Goal: Information Seeking & Learning: Learn about a topic

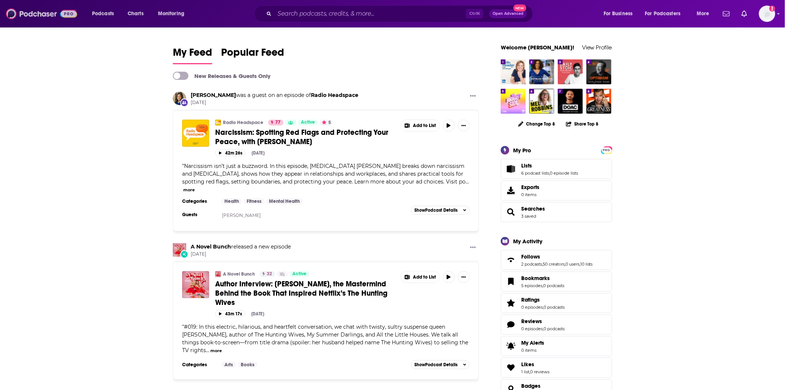
click at [46, 14] on img at bounding box center [41, 14] width 71 height 14
click at [307, 19] on input "Search podcasts, credits, & more..." at bounding box center [370, 14] width 191 height 12
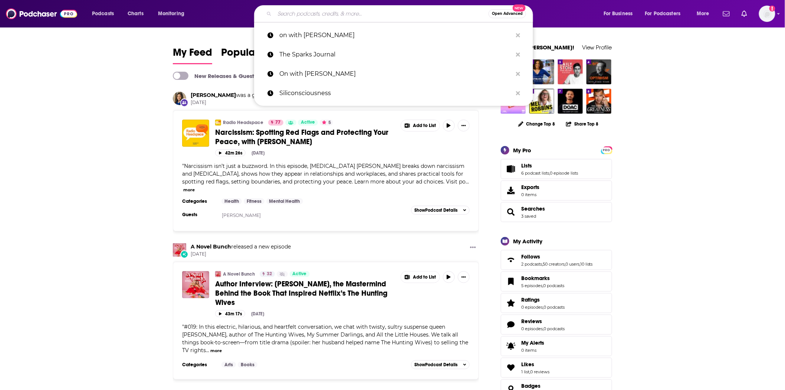
paste input "Optimal Work Daily"
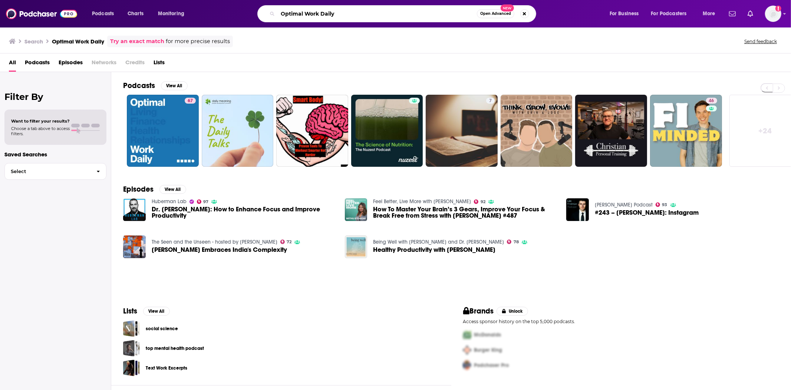
drag, startPoint x: 350, startPoint y: 14, endPoint x: 128, endPoint y: -14, distance: 223.3
click at [128, 0] on html "Podcasts Charts Monitoring Optimal Work Daily Open Advanced New For Business Fo…" at bounding box center [395, 195] width 791 height 390
paste input "Finding Mastery with [PERSON_NAME]"
type input "Finding Mastery with [PERSON_NAME]"
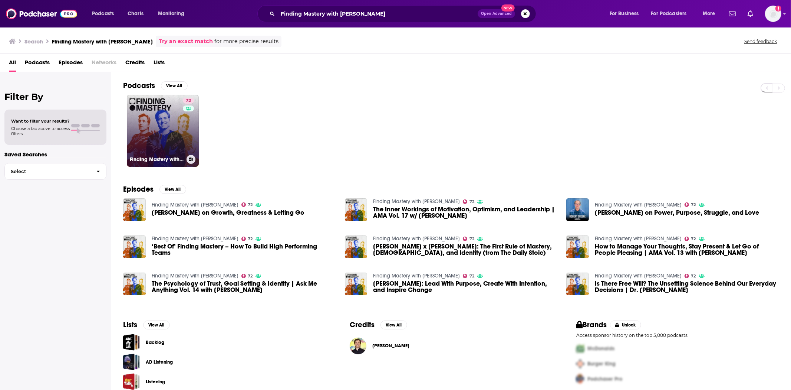
click at [163, 123] on link "72 Finding Mastery with [PERSON_NAME]" at bounding box center [163, 131] width 72 height 72
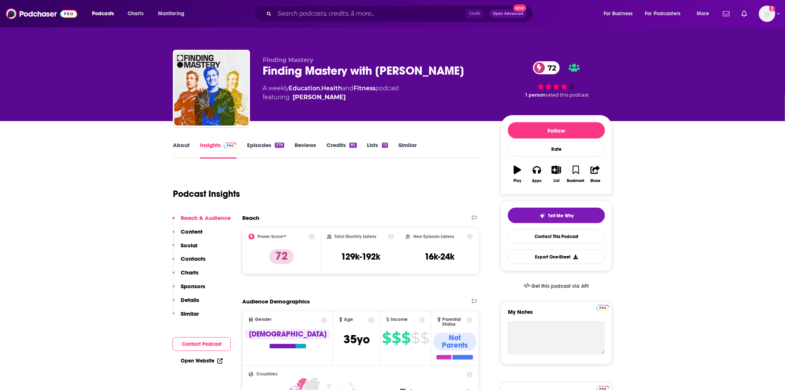
click at [276, 145] on div "578" at bounding box center [279, 144] width 9 height 5
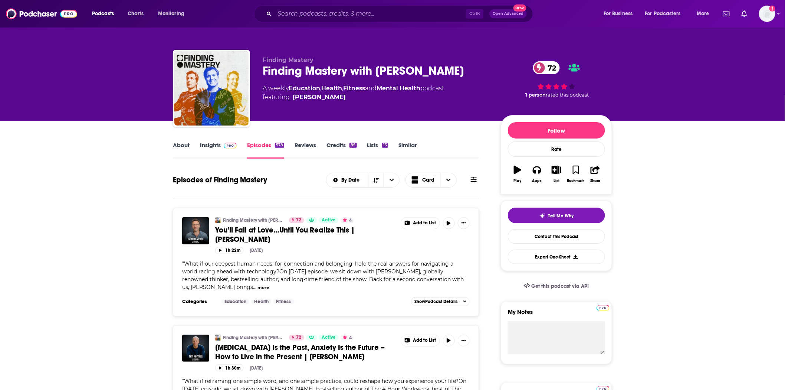
click at [250, 225] on span "You’ll Fail at Love…Until You Realize This | [PERSON_NAME]" at bounding box center [285, 234] width 140 height 19
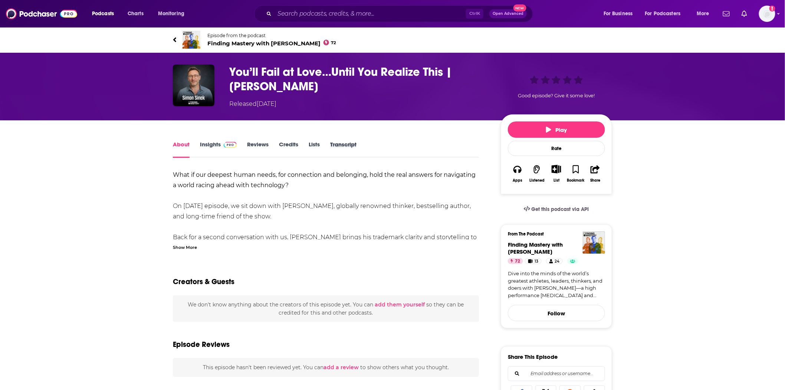
click at [359, 143] on div "Transcript" at bounding box center [348, 149] width 37 height 17
click at [358, 143] on div "Transcript" at bounding box center [348, 149] width 37 height 17
click at [342, 144] on link "Transcript" at bounding box center [343, 149] width 26 height 17
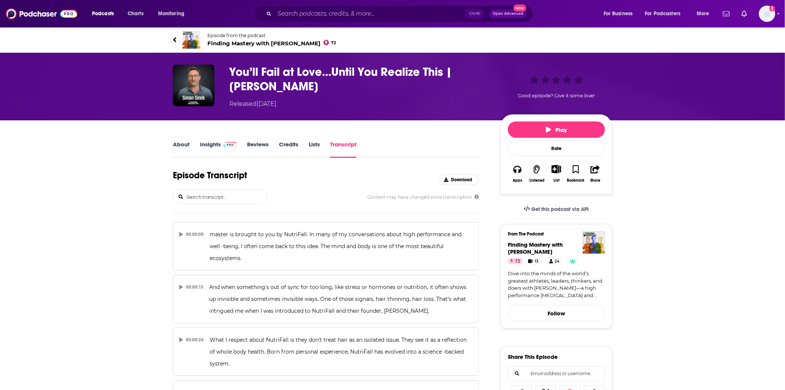
click at [226, 190] on input "search" at bounding box center [227, 196] width 82 height 13
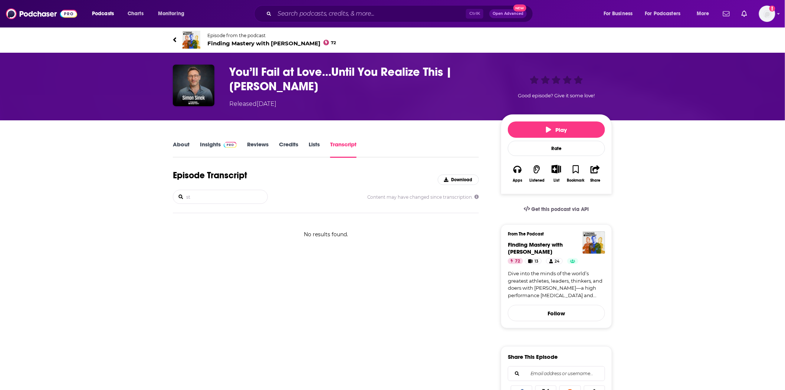
type input "s"
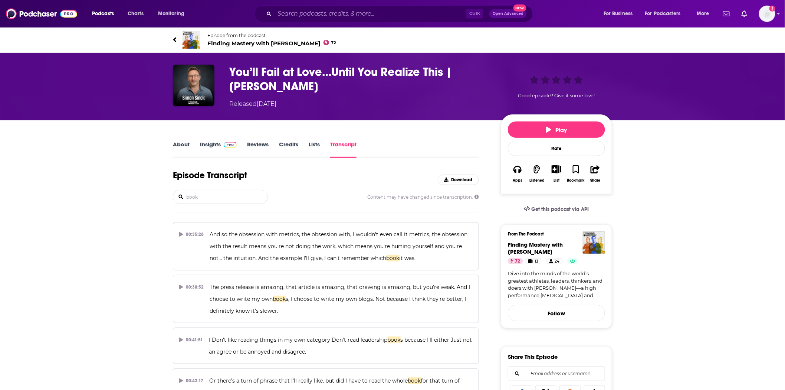
type input "book"
click at [186, 144] on link "About" at bounding box center [181, 149] width 17 height 17
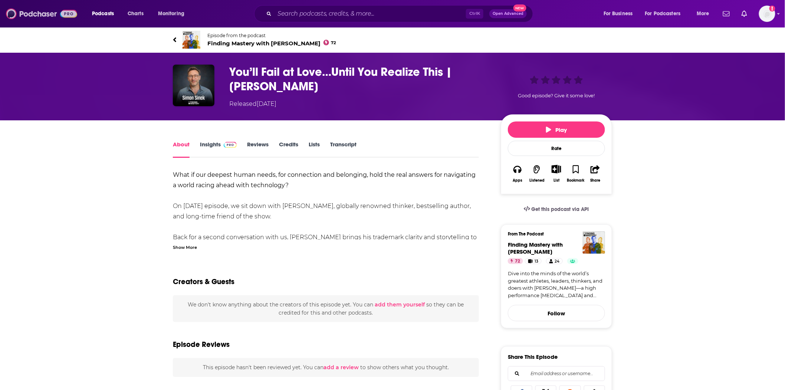
click at [36, 15] on img at bounding box center [41, 14] width 71 height 14
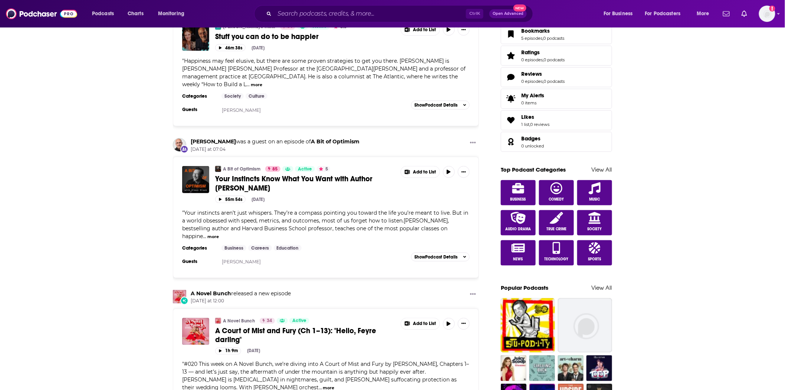
scroll to position [124, 0]
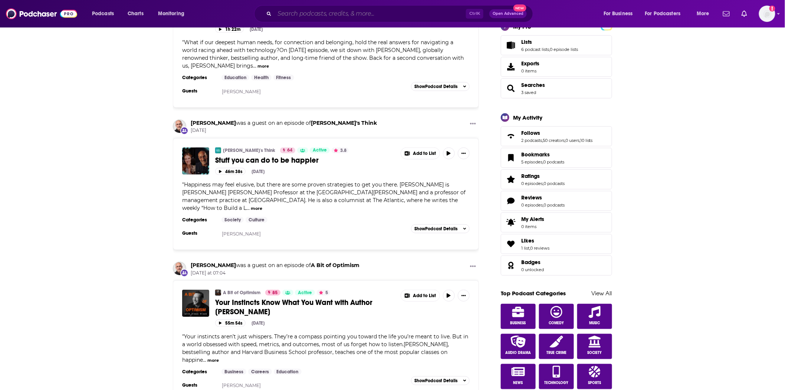
click at [298, 13] on input "Search podcasts, credits, & more..." at bounding box center [370, 14] width 191 height 12
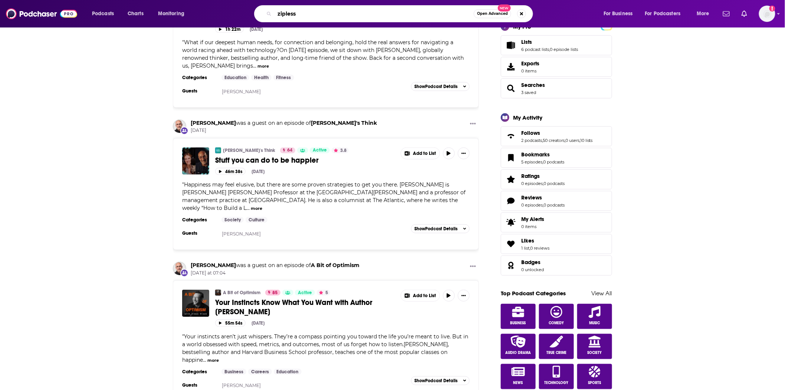
type input "zipless"
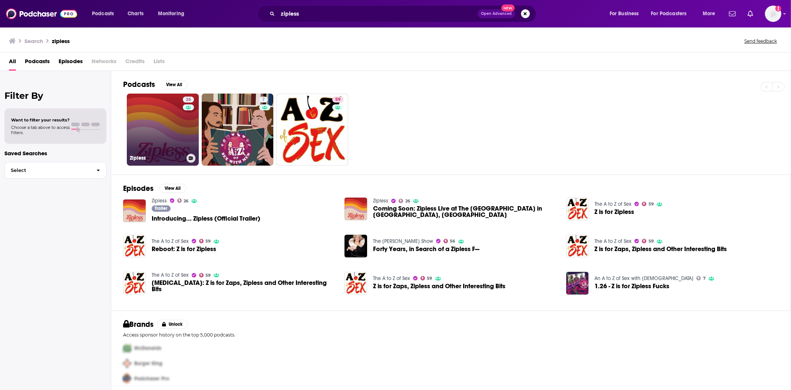
click at [188, 124] on div "26" at bounding box center [189, 124] width 13 height 57
